Goal: Use online tool/utility: Utilize a website feature to perform a specific function

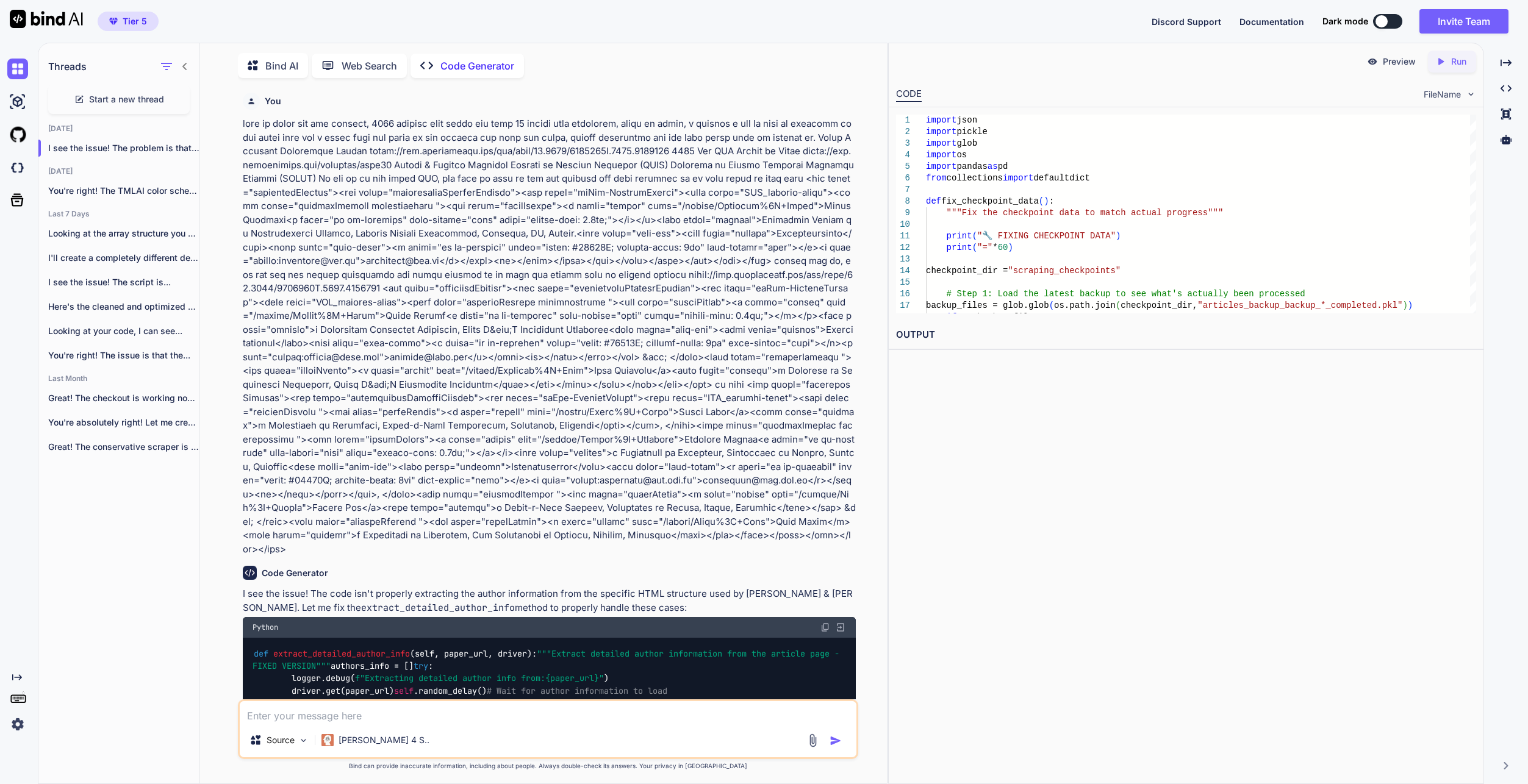
scroll to position [63817, 0]
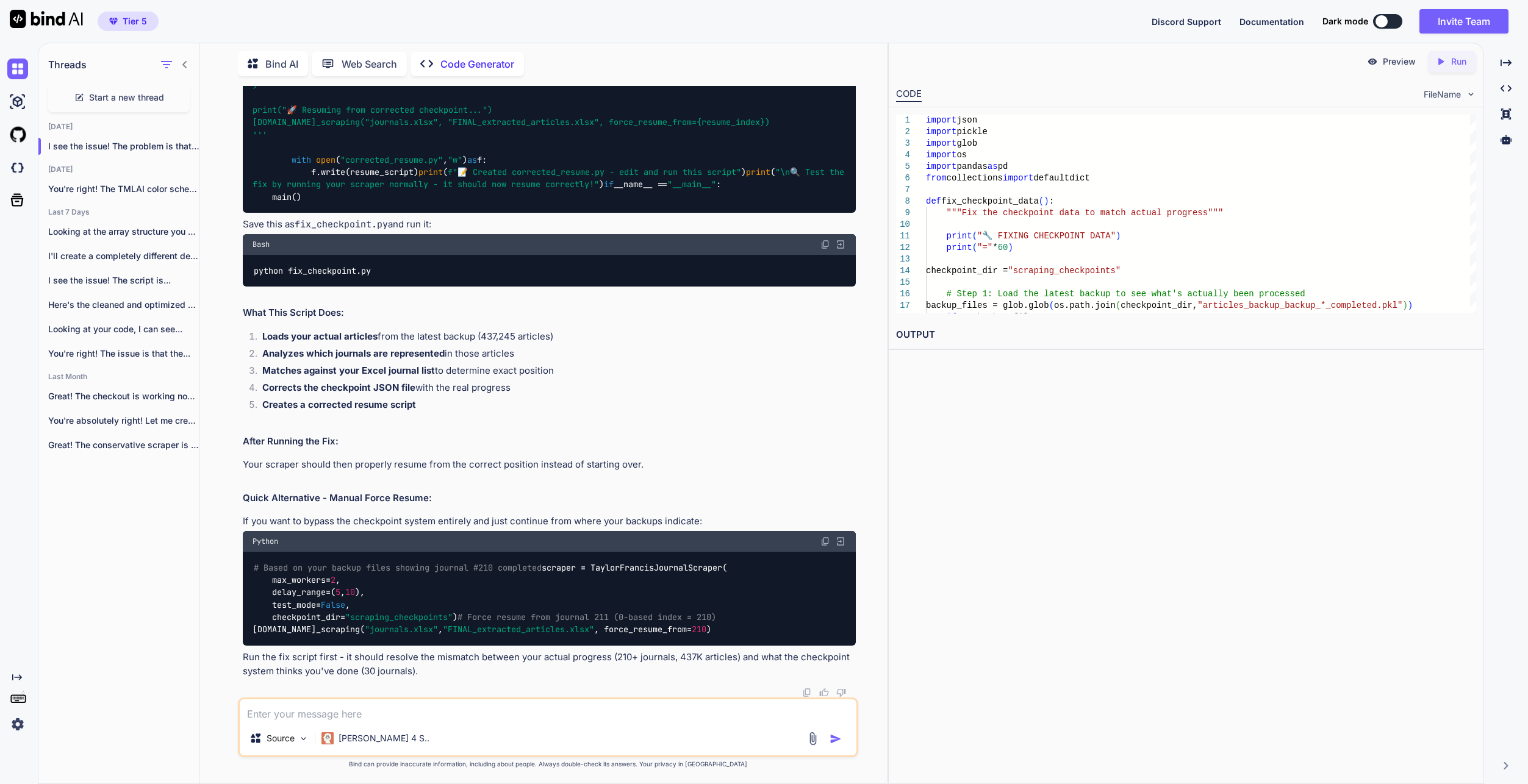
click at [433, 711] on textarea at bounding box center [548, 710] width 617 height 22
paste textarea "LO I:\Dolor\sitam\ConSecte\Adipisc\Elitse & Doeiusm Tempo> & I:/Utlab/etdol/Mag…"
type textarea "LO I:\Dolor\sitam\ConSecte\Adipisc\Elitse & Doeiusm Tempo> & I:/Utlab/etdol/Mag…"
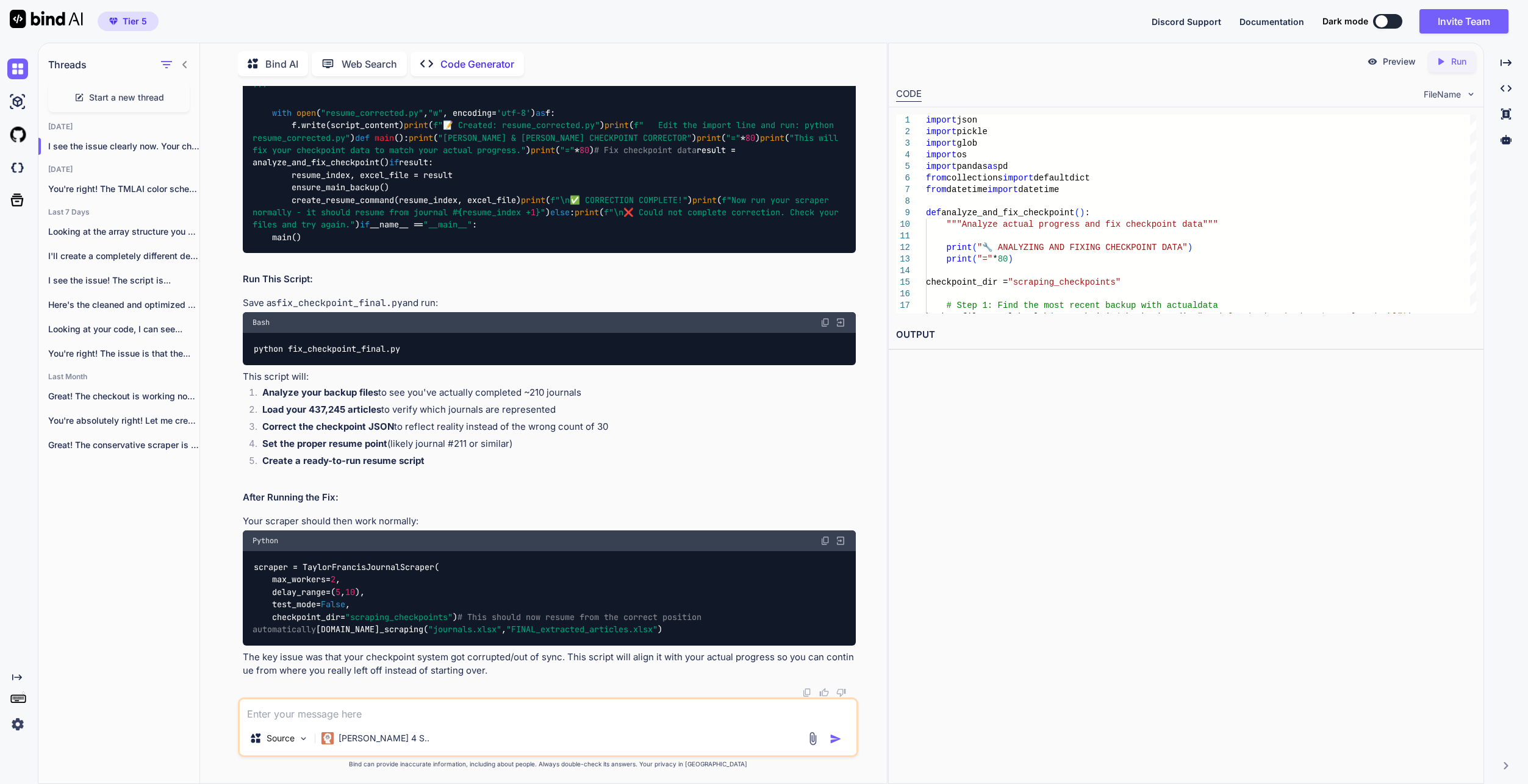
scroll to position [64244, 0]
click at [417, 708] on textarea at bounding box center [548, 710] width 617 height 22
paste textarea "articles_backup.pkl"
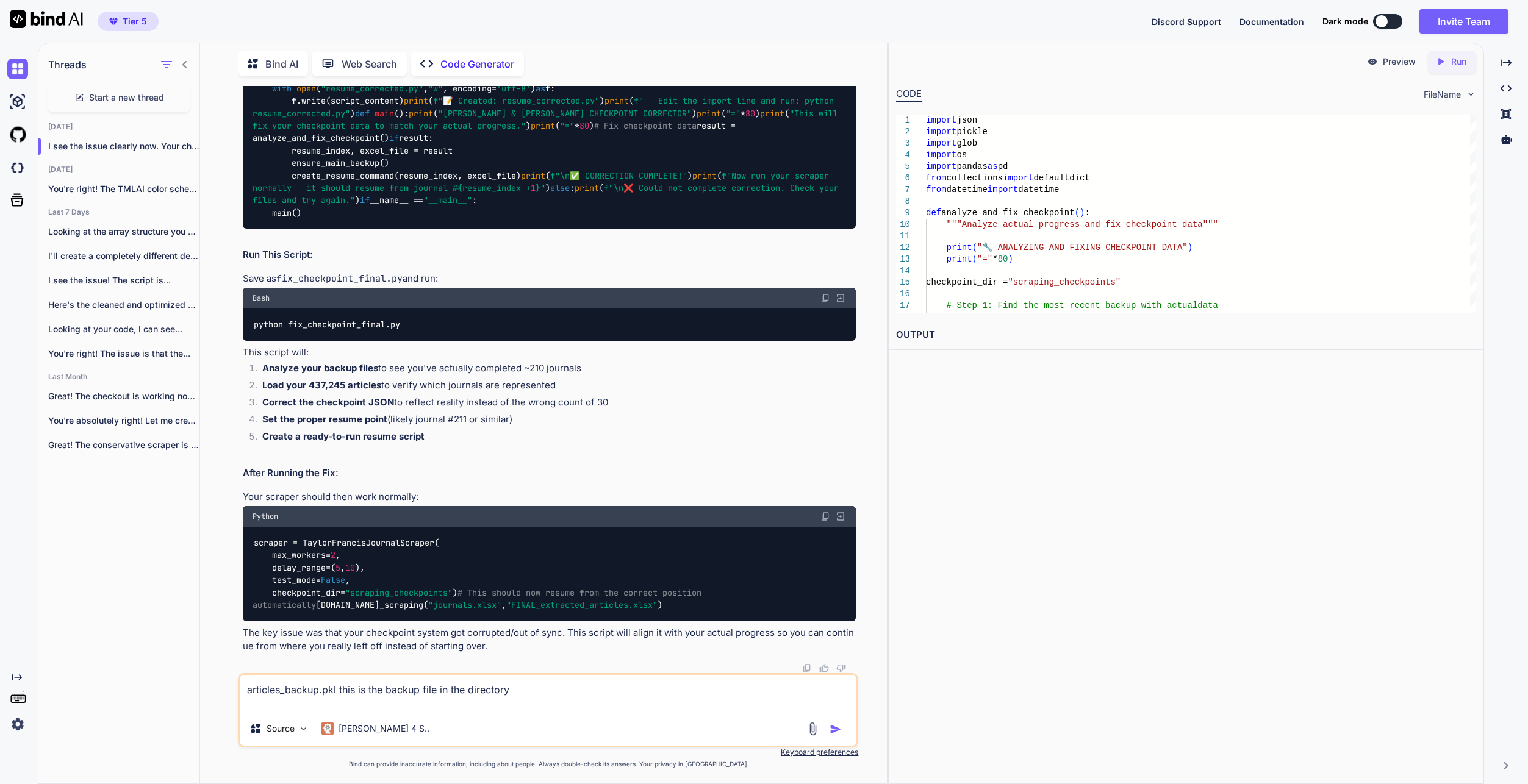
drag, startPoint x: 417, startPoint y: 698, endPoint x: 382, endPoint y: 698, distance: 35.0
click at [417, 698] on textarea "articles_backup.pkl this is the backup file in the directory" at bounding box center [548, 693] width 617 height 37
click at [402, 698] on textarea "articles_backup.pkl this is the backup file in the directory" at bounding box center [548, 693] width 617 height 37
paste textarea "LO I:\Dolor\sitam\ConSecte\Adipisc\Elitse & Doeiusm Tempo> & I:/Utlab/etdol/Mag…"
type textarea "loremips_dolors.ame cons ad eli seddoe temp in utl etdolorem ali enima minimve …"
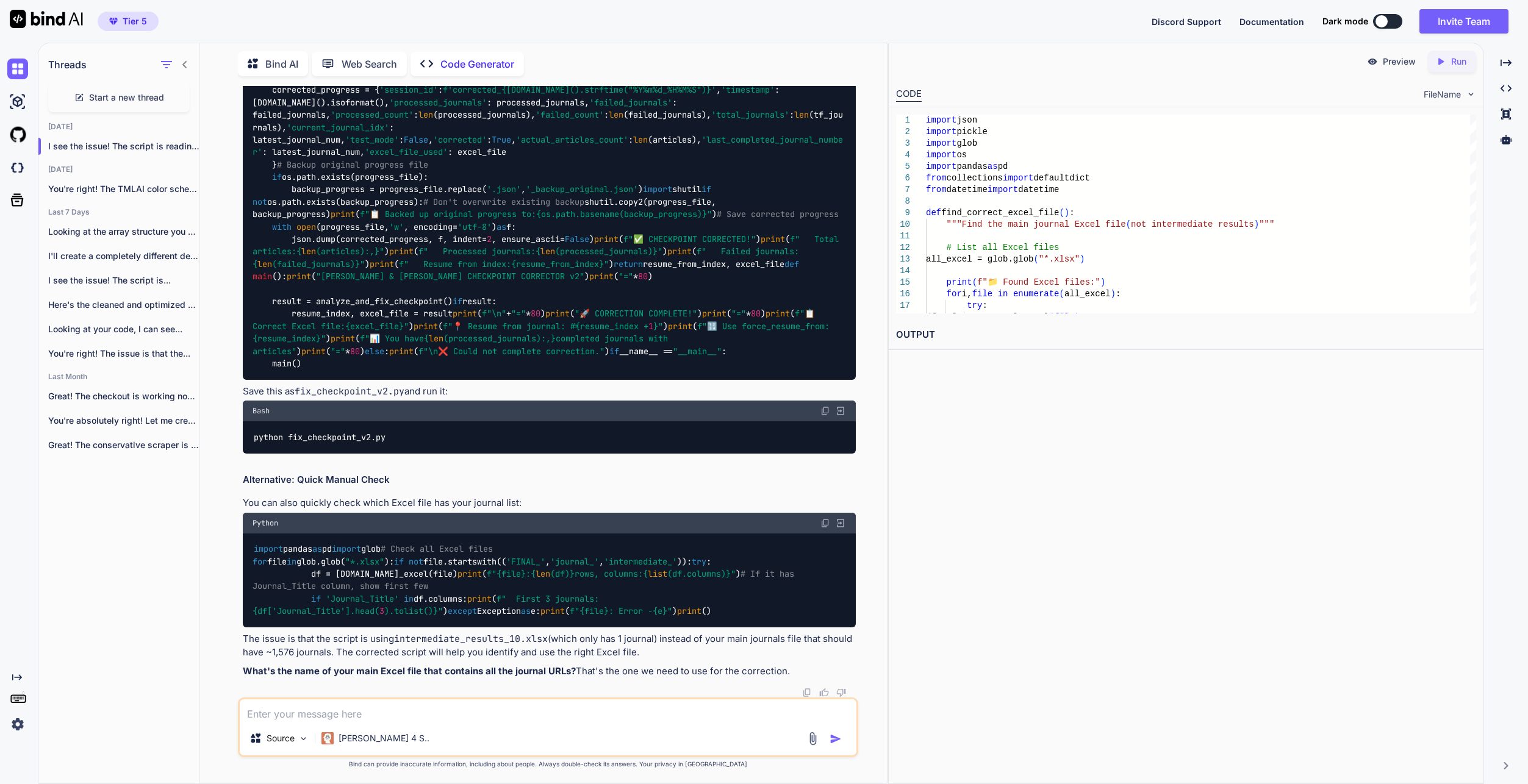
scroll to position [68458, 0]
click at [436, 717] on textarea at bounding box center [548, 710] width 617 height 22
paste textarea "C:\Users\taqim\OneDrive\Desktop\[PERSON_NAME] & [PERSON_NAME] Group\scraping_ch…"
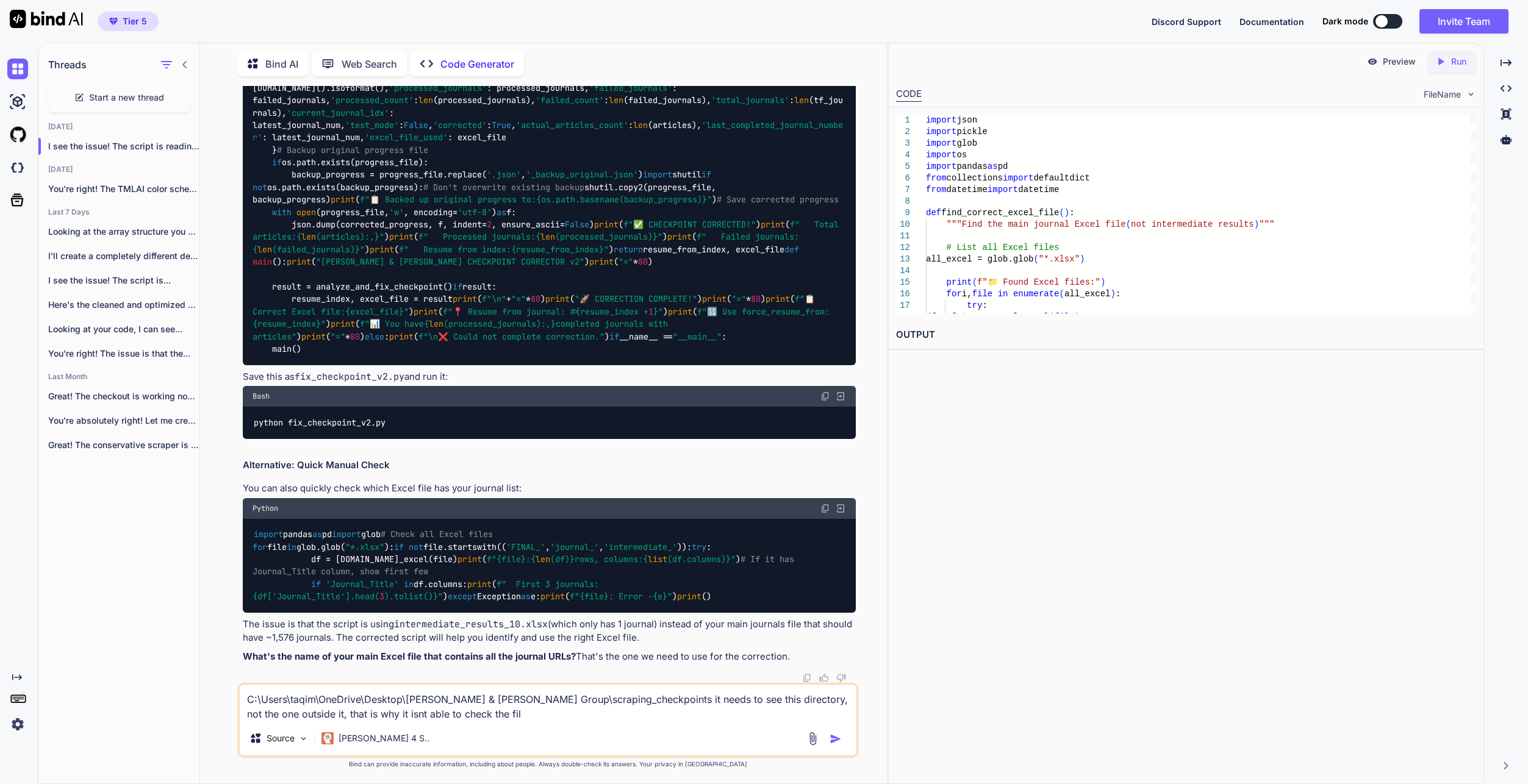
type textarea "C:\Users\taqim\OneDrive\Desktop\[PERSON_NAME] & [PERSON_NAME] Group\scraping_ch…"
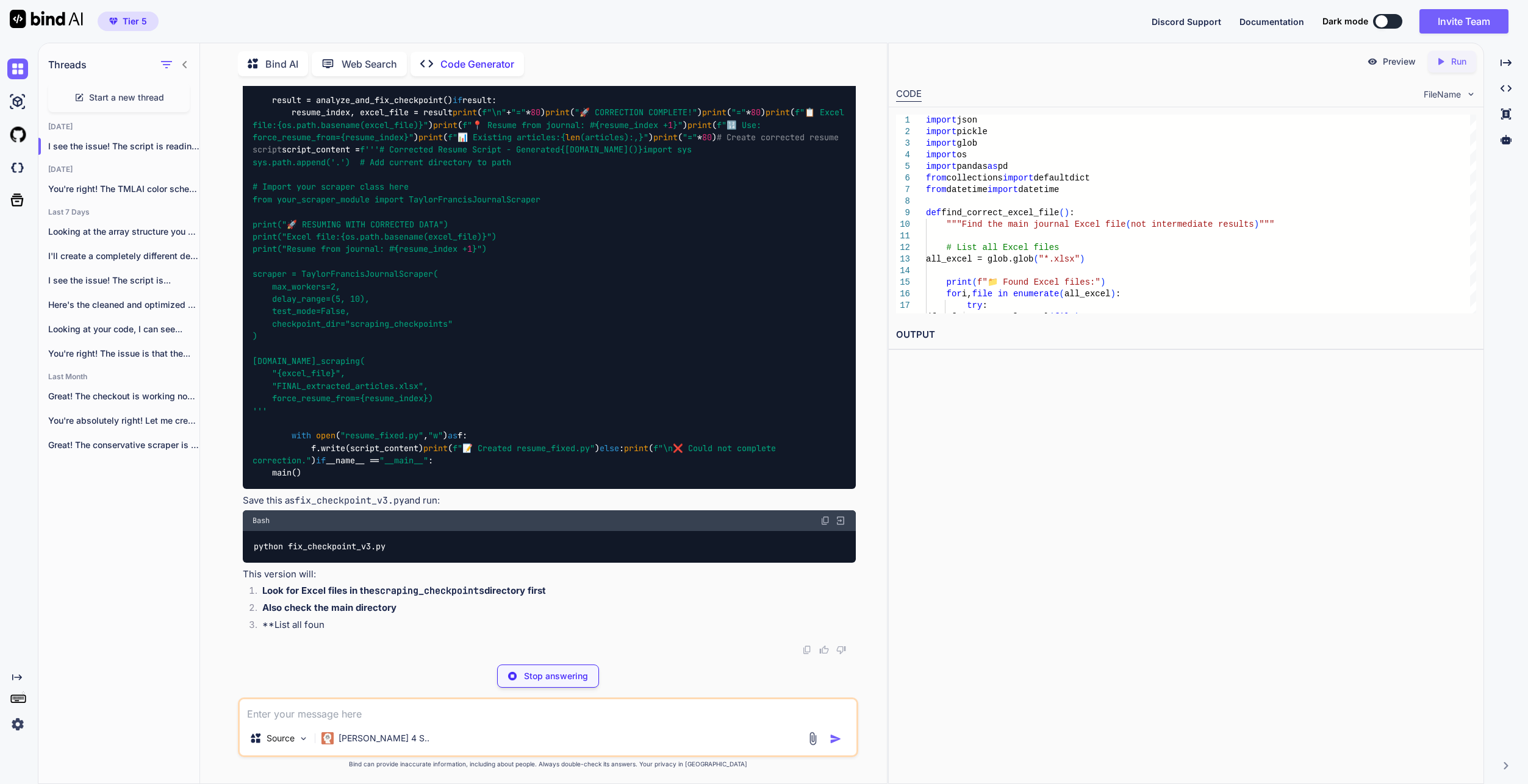
scroll to position [72048, 0]
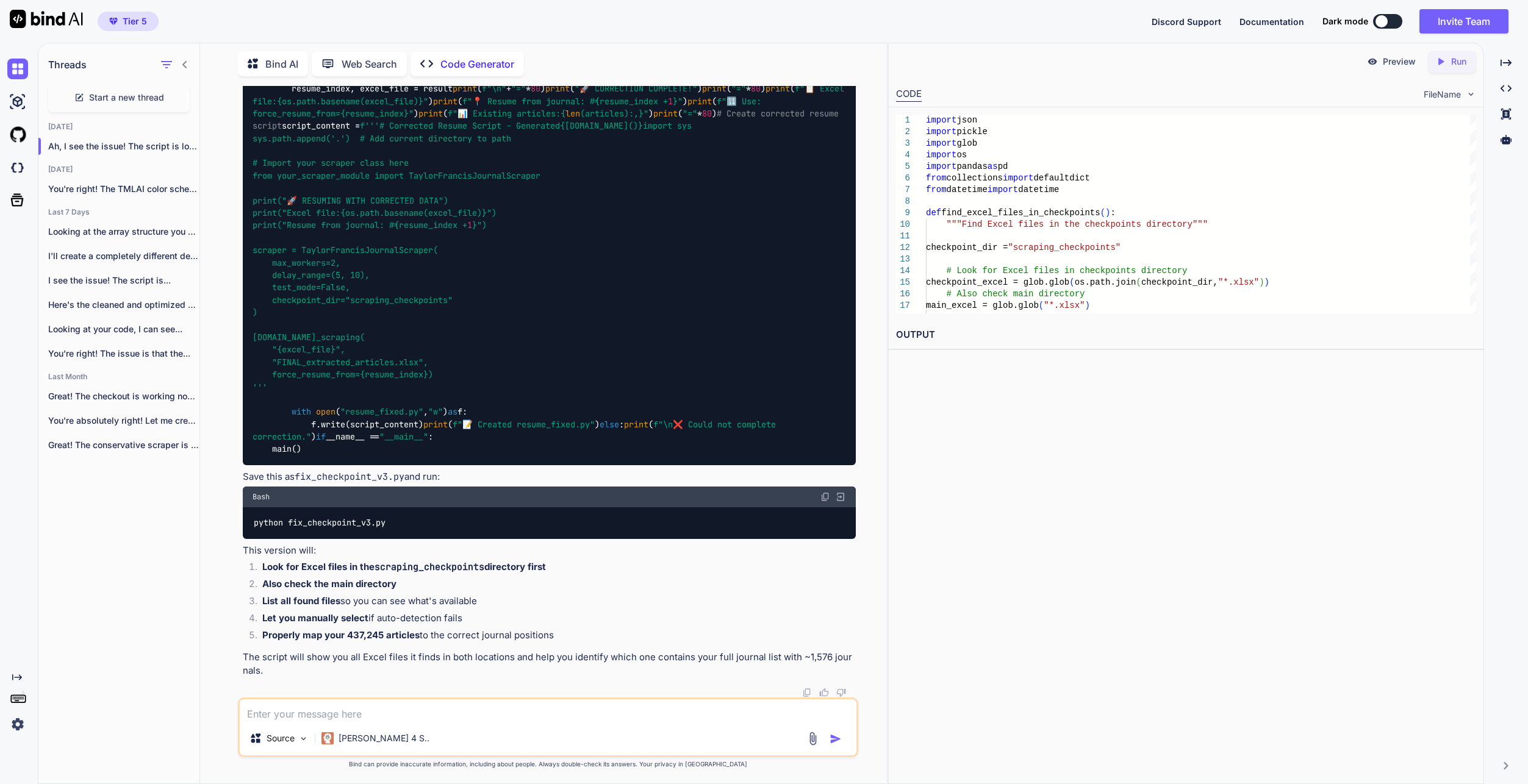
click at [546, 715] on textarea at bounding box center [548, 710] width 617 height 22
type textarea "this code is very slow, can you speed it up? i have m16 r1 7845hx 64 gb ram"
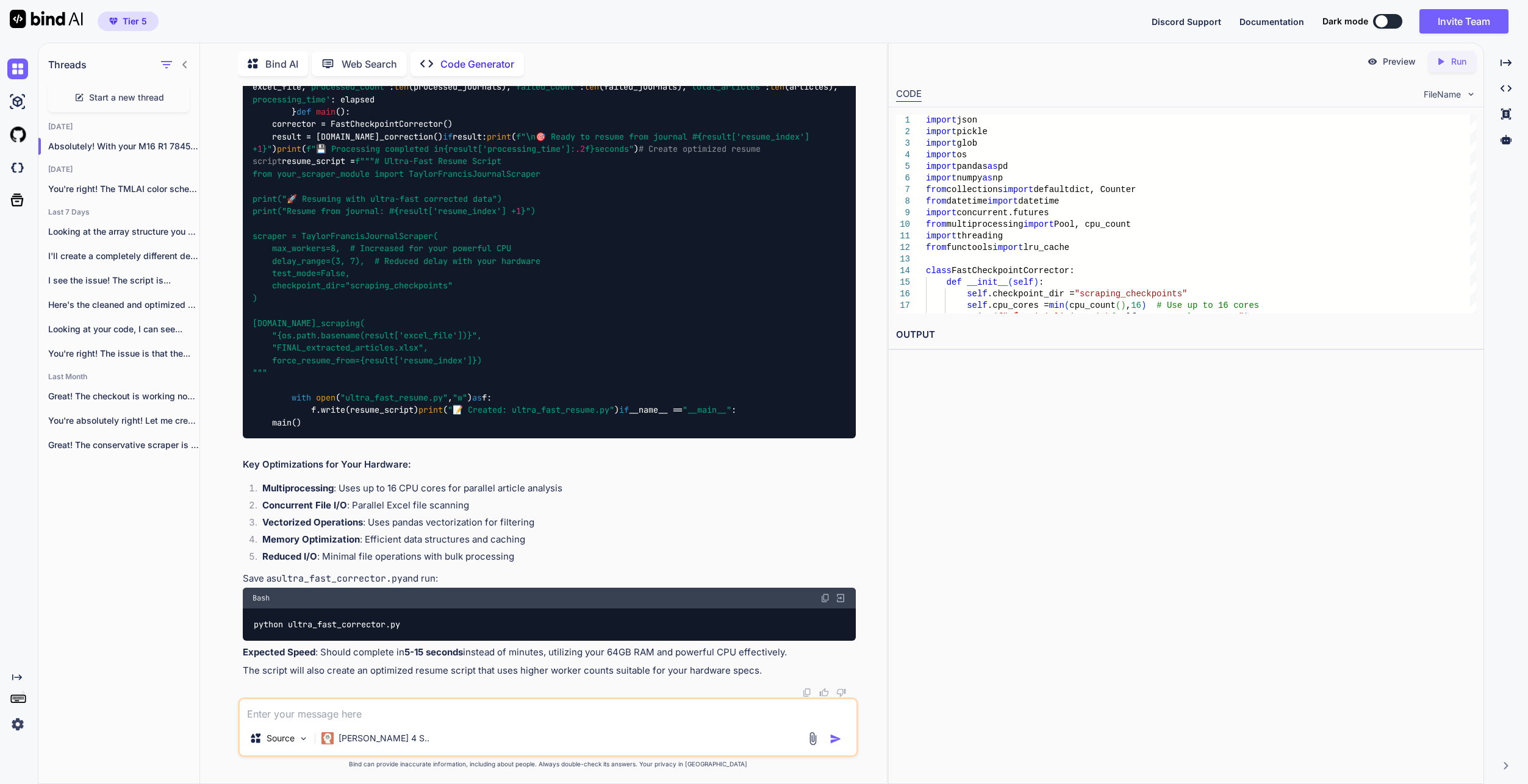
scroll to position [76847, 0]
drag, startPoint x: 825, startPoint y: 217, endPoint x: 1520, endPoint y: 367, distance: 711.0
click at [702, 711] on textarea at bounding box center [548, 710] width 617 height 22
paste textarea "8. LORE_ipsumdolo_sitametc.adip (971 elit, seddo: 6) 📦 Eiusmod tempor incid utl…"
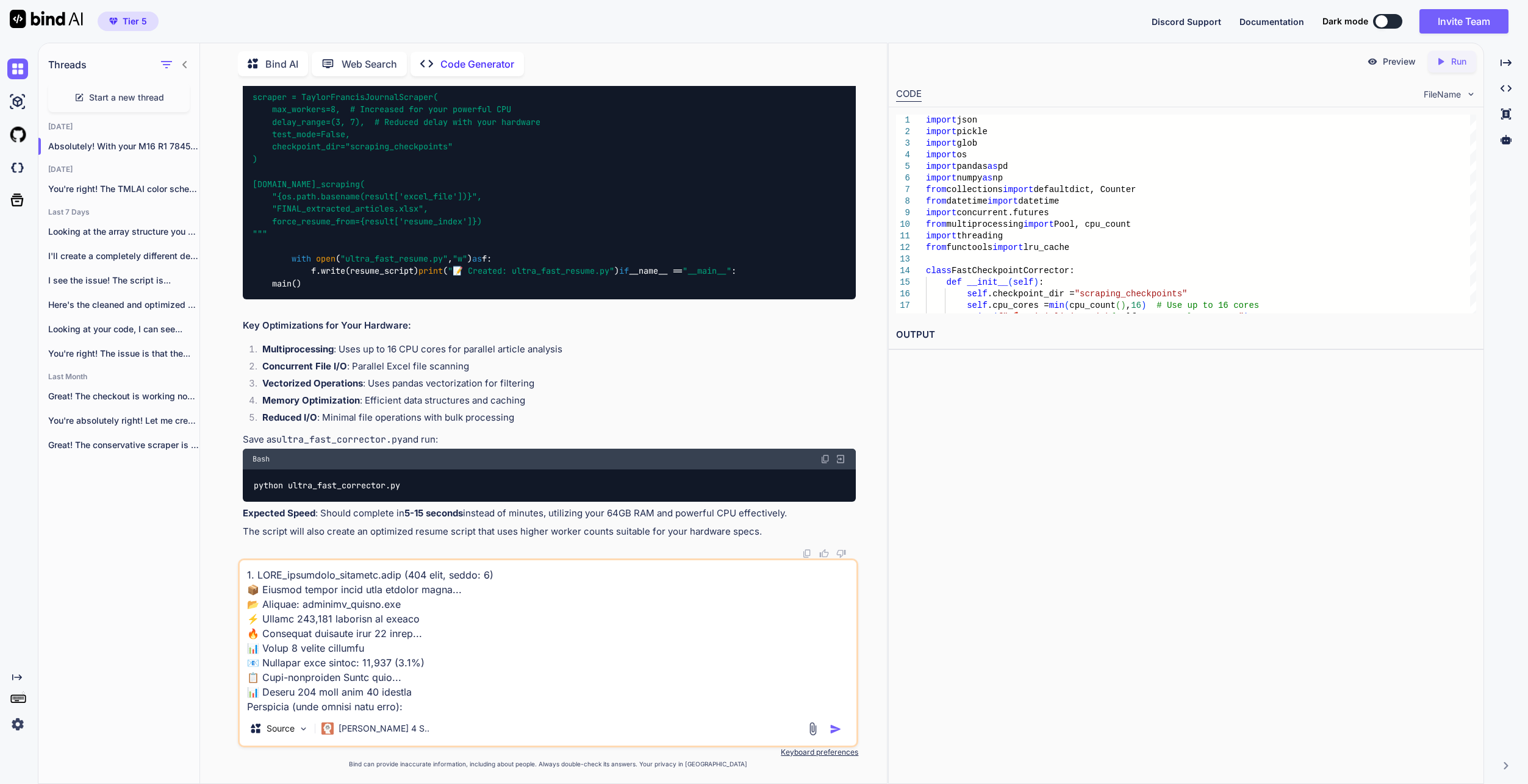
scroll to position [440, 0]
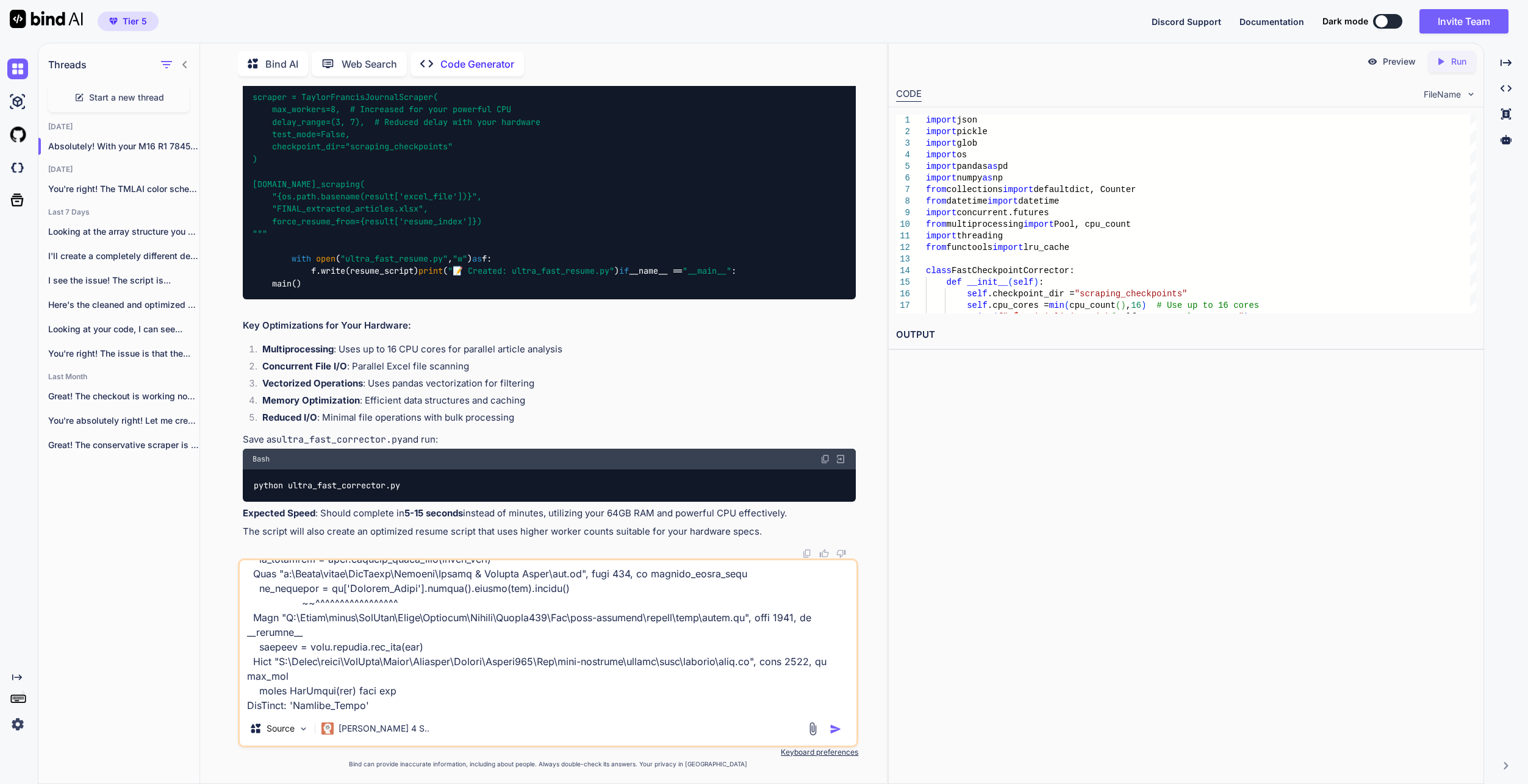
type textarea "8. LORE_ipsumdolo_sitametc.adip (971 elit, seddo: 6) 📦 Eiusmod tempor incid utl…"
click at [832, 733] on img "button" at bounding box center [836, 729] width 12 height 12
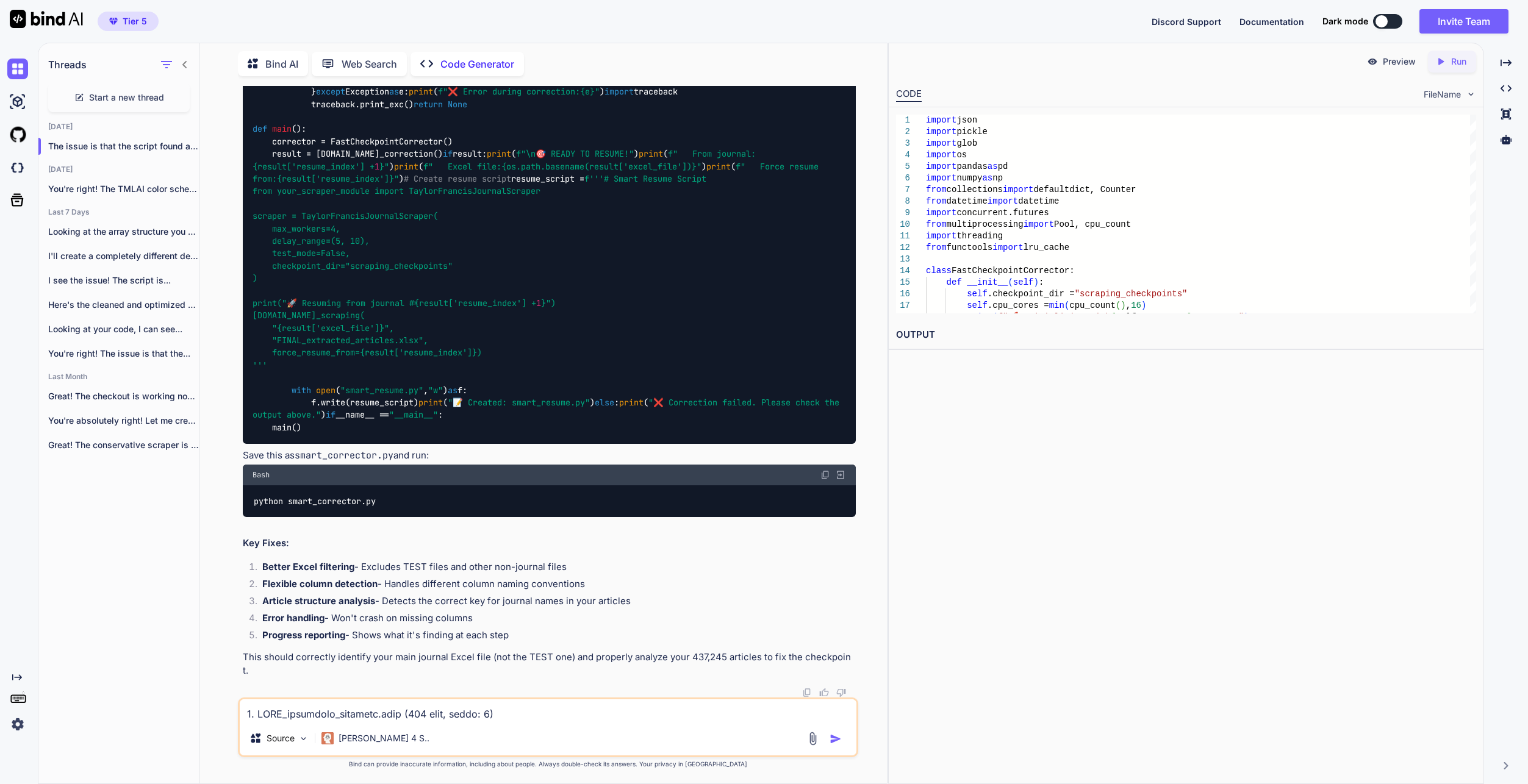
scroll to position [81481, 0]
drag, startPoint x: 514, startPoint y: 718, endPoint x: 518, endPoint y: 708, distance: 10.8
click at [514, 717] on textarea at bounding box center [548, 710] width 617 height 22
paste textarea "🔍 Lorem-ipsumdol sit Ametc adipi... 📁 Elits 477 Doeiu tempo: ❌ incidid_41_Utlab…"
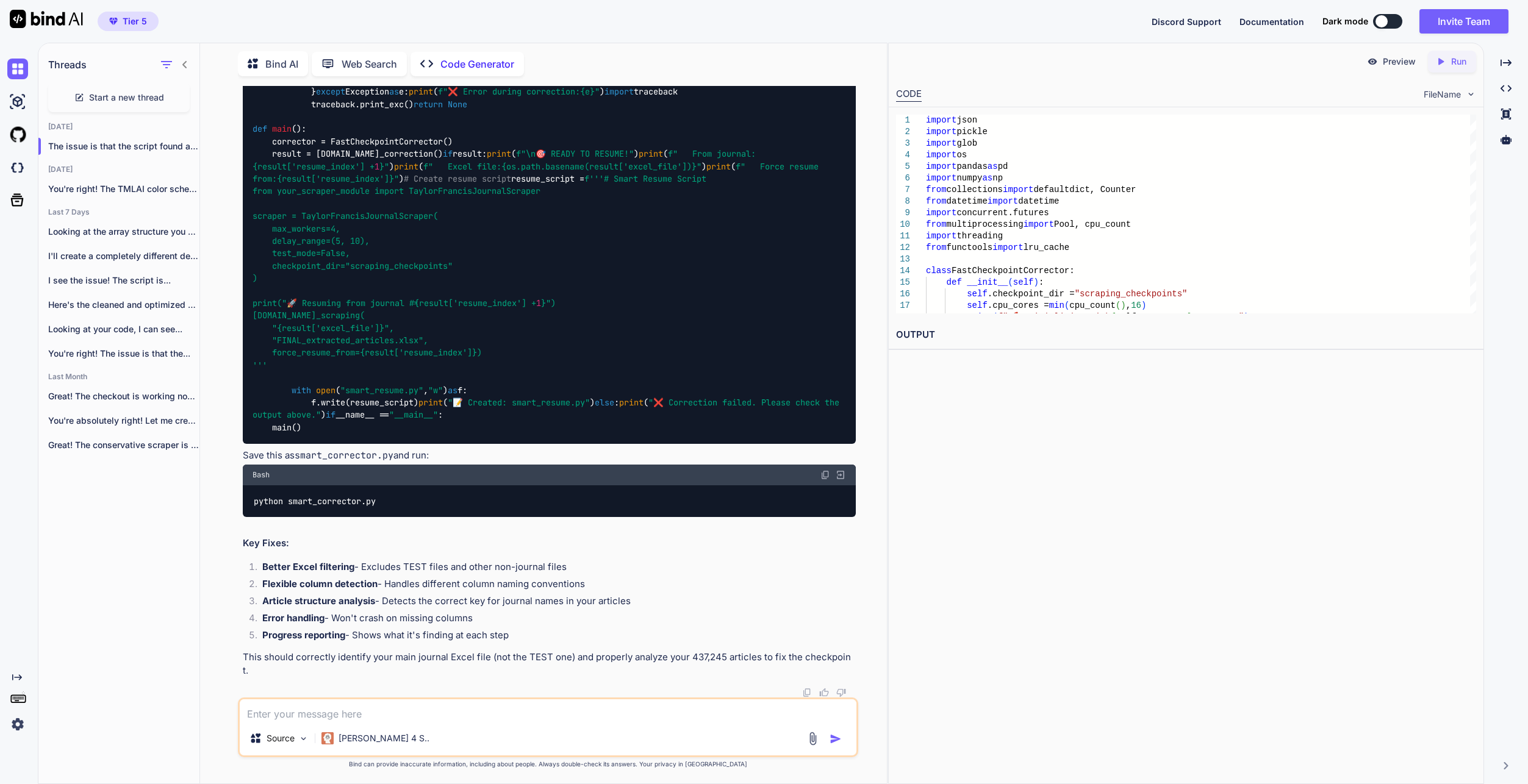
type textarea "🔍 Lorem-ipsumdol sit Ametc adipi... 📁 Elits 477 Doeiu tempo: ❌ incidid_41_Utlab…"
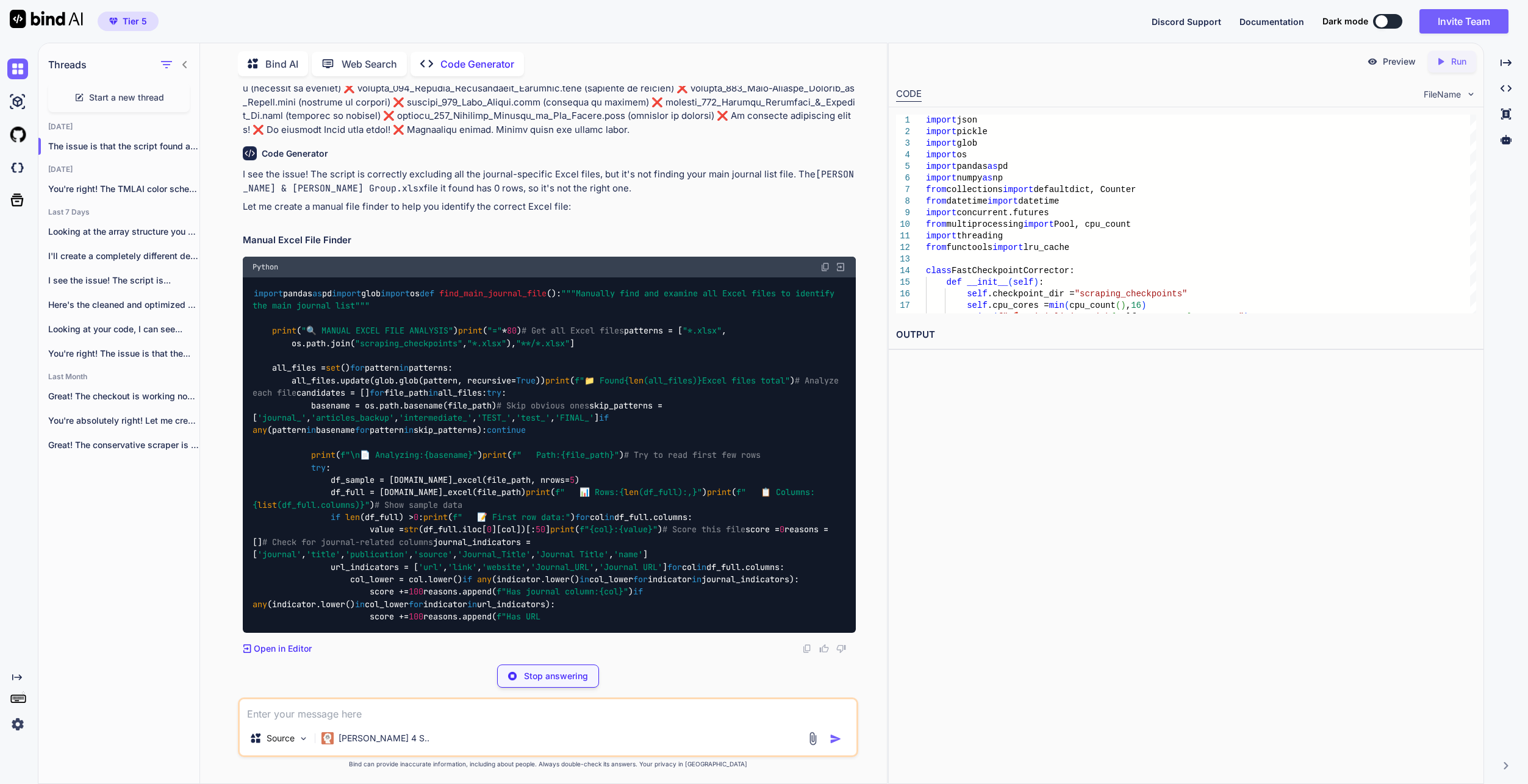
scroll to position [88773, 0]
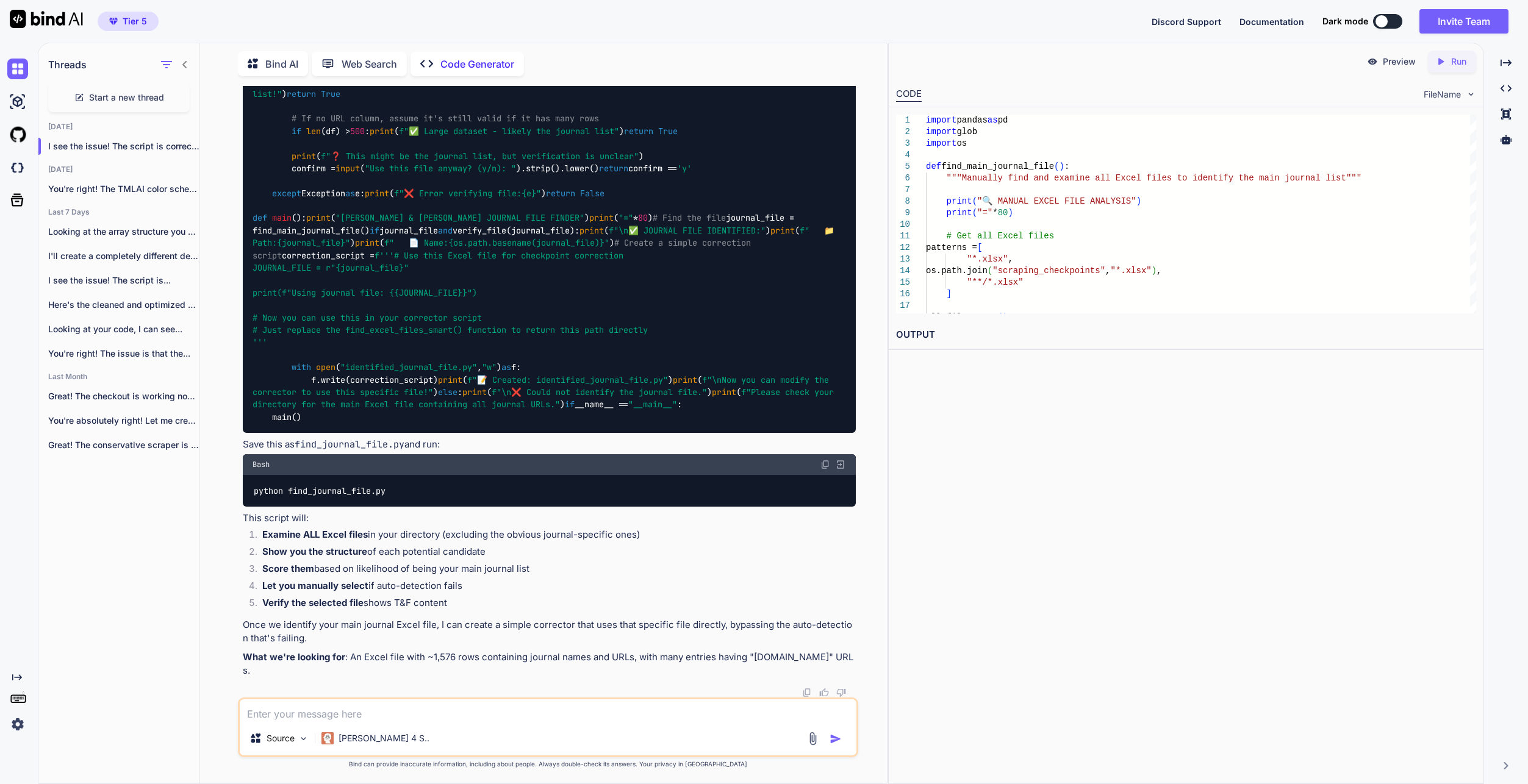
click at [504, 704] on textarea at bounding box center [548, 710] width 617 height 22
paste textarea ""C:\Users\taqim\OneDrive\Desktop\[PERSON_NAME] & [PERSON_NAME] Group\Taylor_jou…"
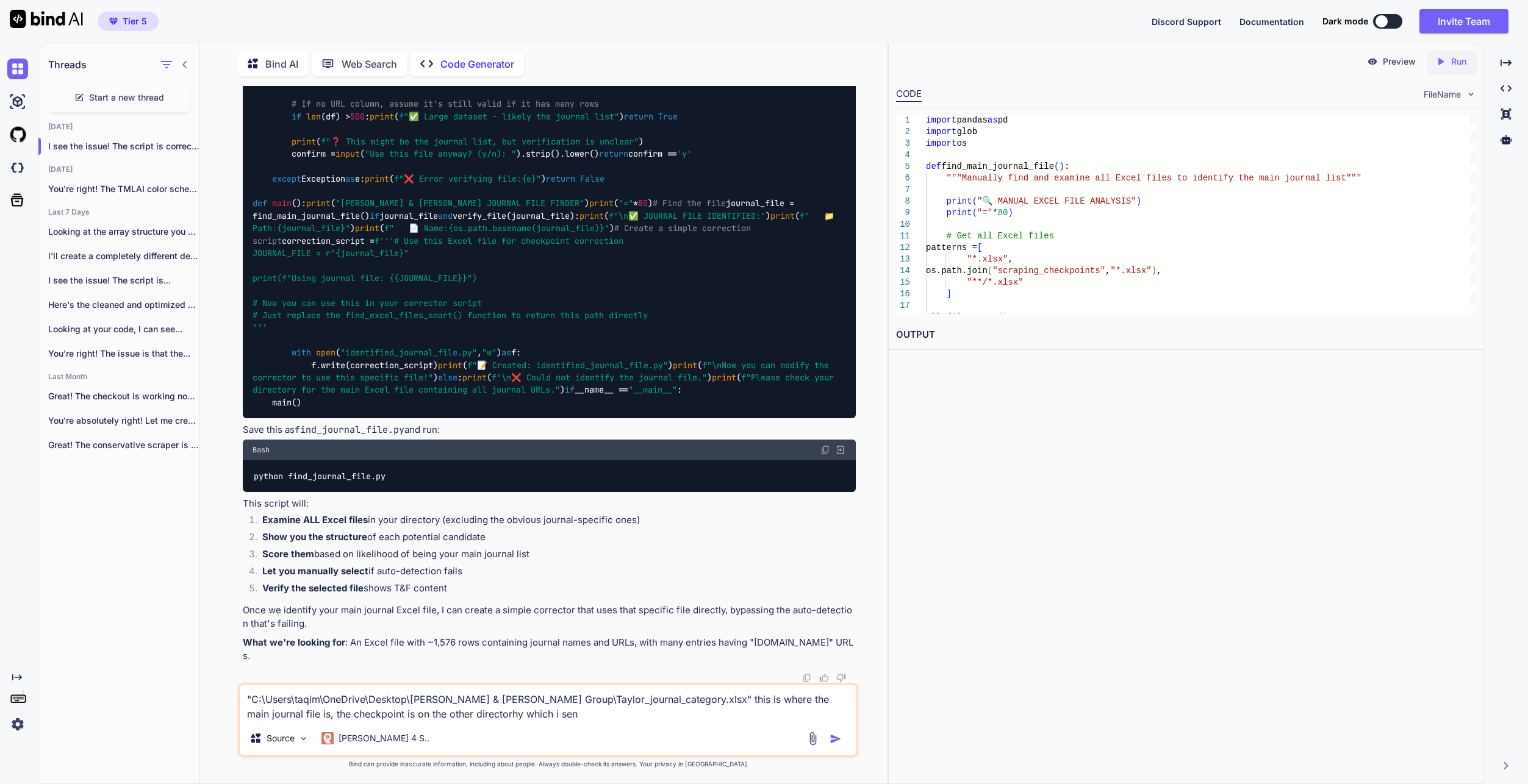
type textarea ""C:\Users\taqim\OneDrive\Desktop\[PERSON_NAME] & [PERSON_NAME] Group\Taylor_jou…"
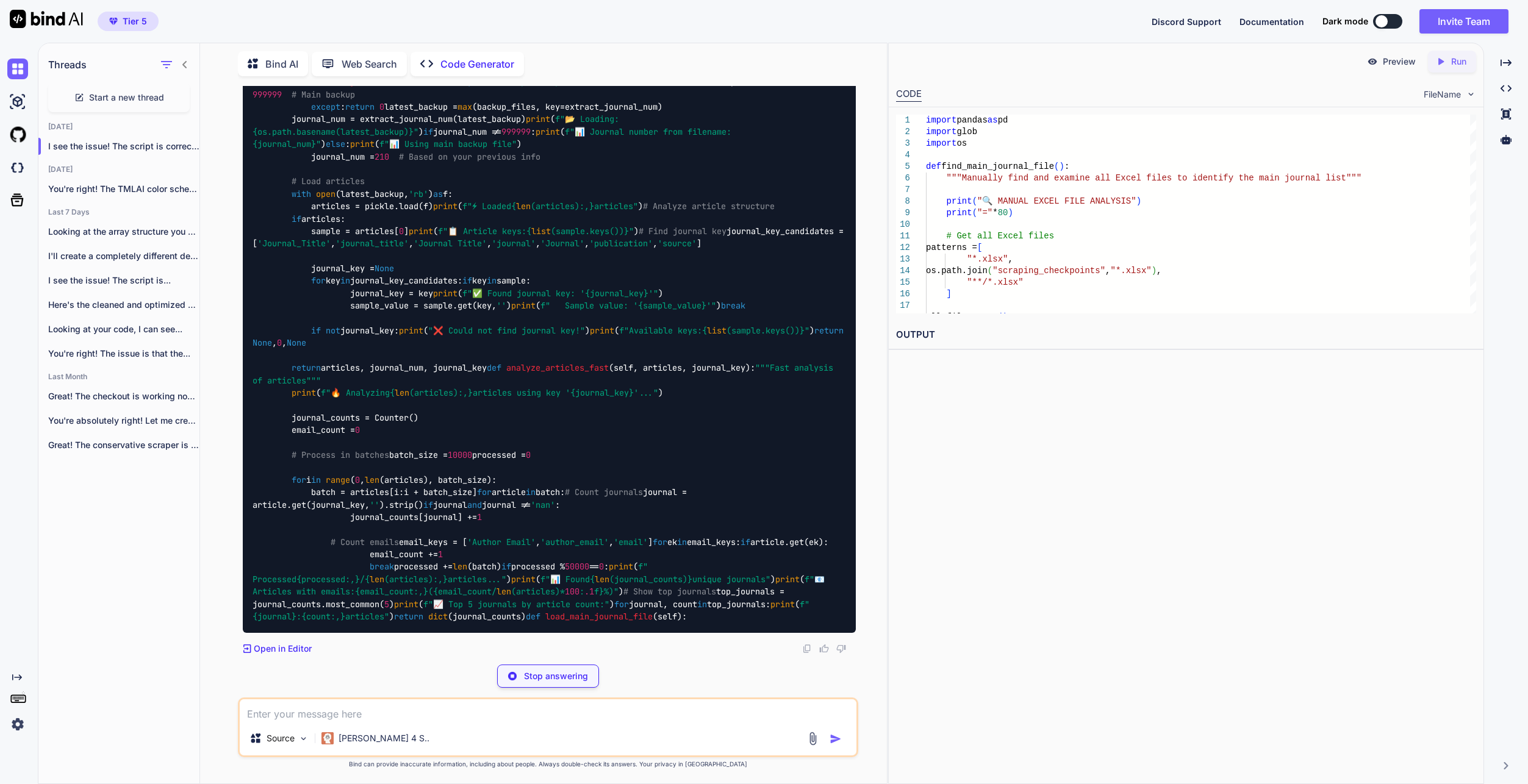
scroll to position [93682, 0]
